Goal: Task Accomplishment & Management: Use online tool/utility

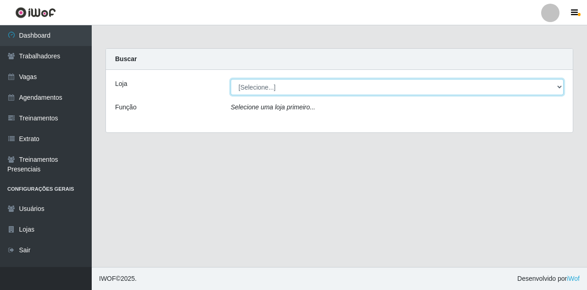
click at [240, 85] on select "[Selecione...] Super Show Jardins - [GEOGRAPHIC_DATA]" at bounding box center [397, 87] width 333 height 16
select select "263"
click at [231, 79] on select "[Selecione...] Super Show Jardins - [GEOGRAPHIC_DATA]" at bounding box center [397, 87] width 333 height 16
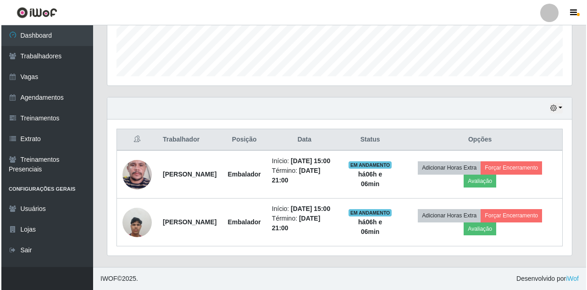
scroll to position [271, 0]
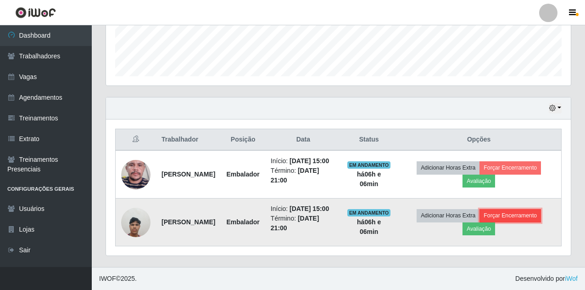
click at [510, 214] on button "Forçar Encerramento" at bounding box center [510, 215] width 61 height 13
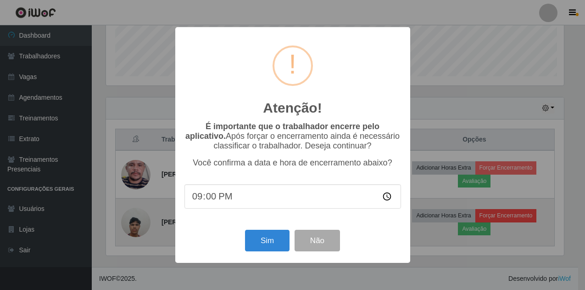
scroll to position [190, 460]
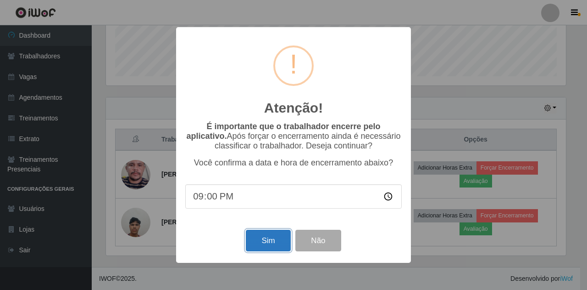
click at [260, 243] on button "Sim" at bounding box center [268, 240] width 45 height 22
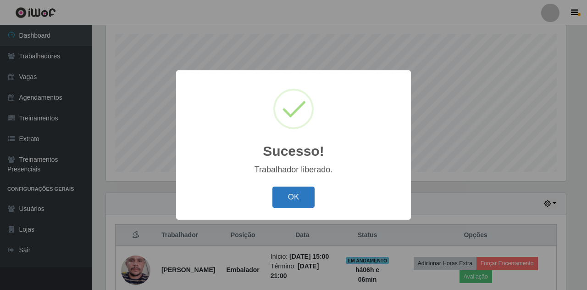
click at [285, 196] on button "OK" at bounding box center [294, 197] width 43 height 22
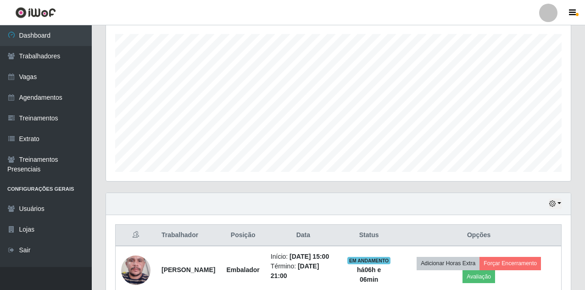
scroll to position [202, 0]
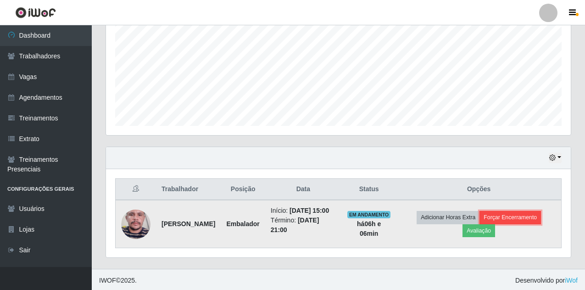
click at [508, 218] on button "Forçar Encerramento" at bounding box center [510, 217] width 61 height 13
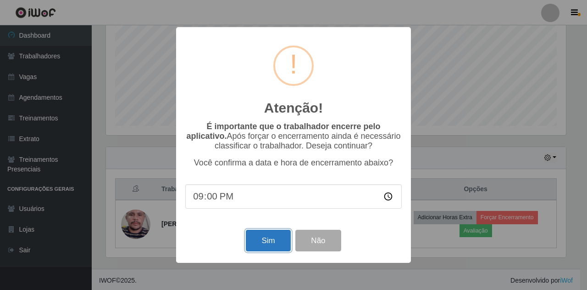
click at [258, 236] on button "Sim" at bounding box center [268, 240] width 45 height 22
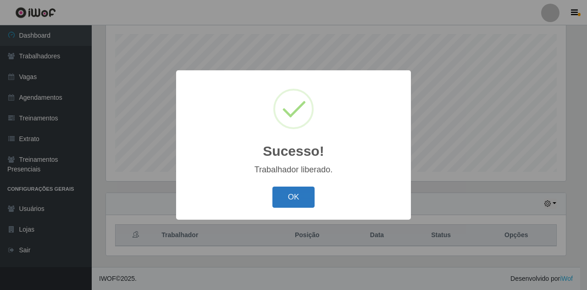
click at [288, 202] on button "OK" at bounding box center [294, 197] width 43 height 22
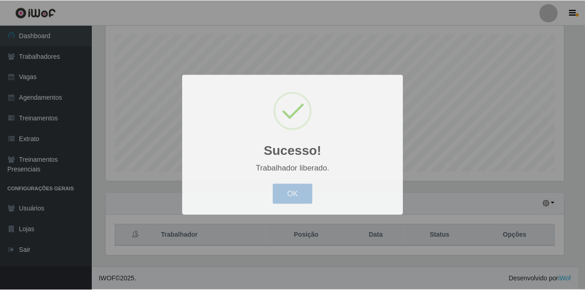
scroll to position [190, 465]
